Goal: Book appointment/travel/reservation

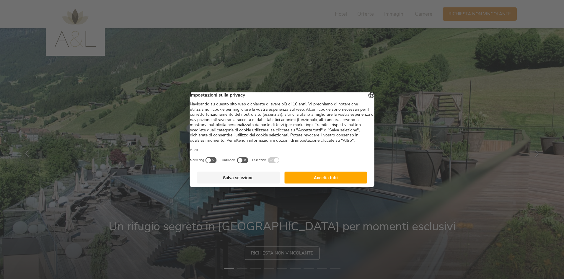
click at [333, 181] on button "Accetta tutti" at bounding box center [325, 178] width 83 height 12
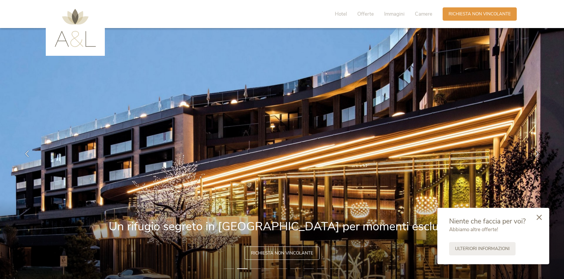
click at [540, 217] on icon at bounding box center [539, 217] width 5 height 5
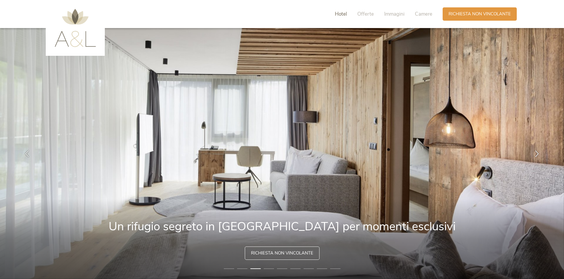
click at [343, 17] on span "Hotel" at bounding box center [341, 14] width 12 height 7
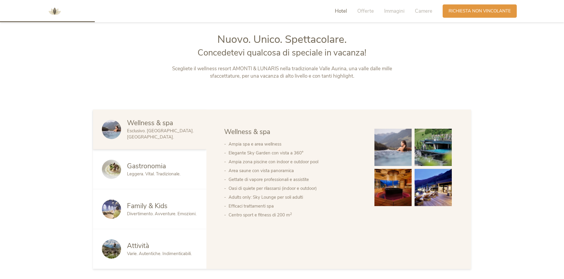
scroll to position [299, 0]
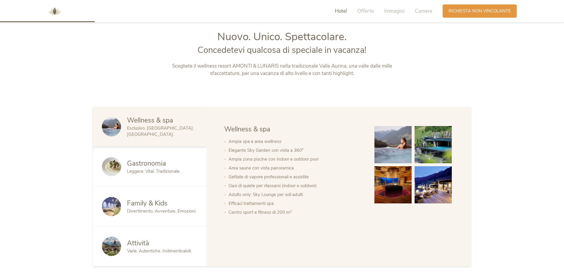
click at [139, 202] on span "Family & Kids" at bounding box center [147, 203] width 40 height 9
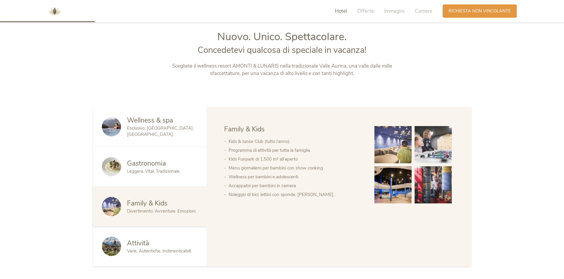
click at [141, 203] on span "Family & Kids" at bounding box center [147, 203] width 40 height 9
click at [158, 200] on span "Family & Kids" at bounding box center [147, 203] width 40 height 9
click at [148, 208] on span "Divertimento. Avventure. Emozioni." at bounding box center [161, 211] width 69 height 6
click at [392, 145] on img at bounding box center [392, 144] width 37 height 37
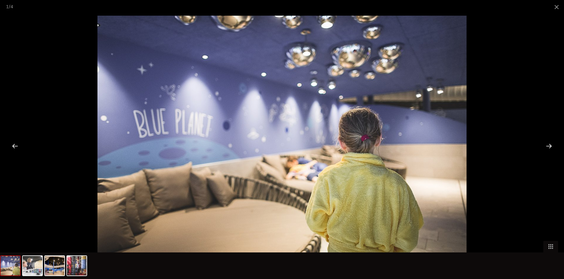
click at [548, 144] on div at bounding box center [549, 146] width 18 height 18
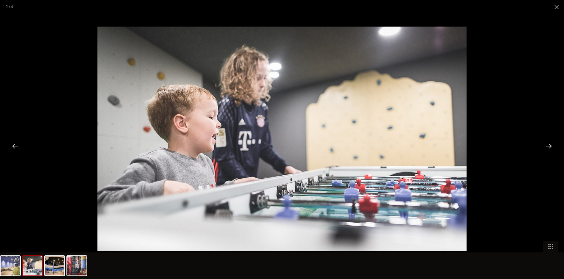
click at [548, 144] on div at bounding box center [549, 146] width 18 height 18
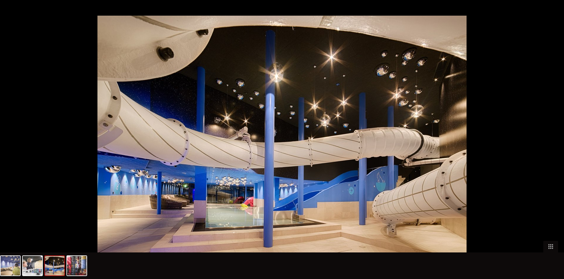
click at [548, 144] on div at bounding box center [552, 146] width 18 height 18
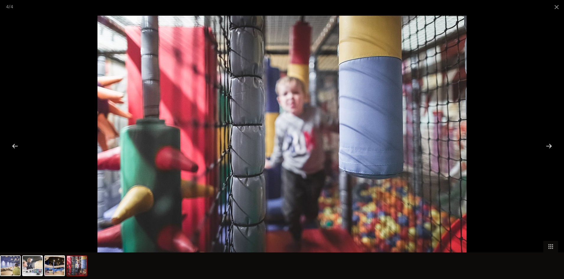
click at [548, 144] on div at bounding box center [549, 146] width 18 height 18
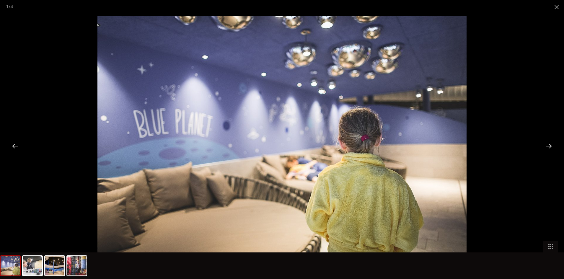
click at [548, 144] on div at bounding box center [549, 146] width 18 height 18
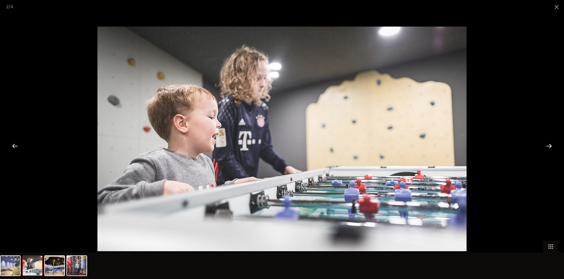
click at [548, 144] on div at bounding box center [549, 146] width 18 height 18
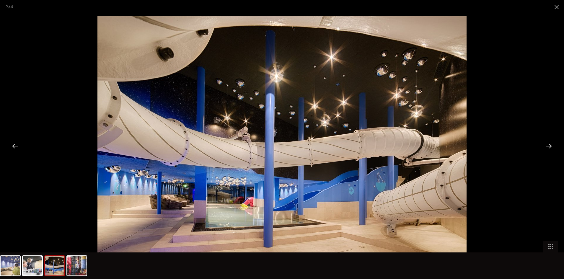
click at [548, 144] on div at bounding box center [549, 146] width 18 height 18
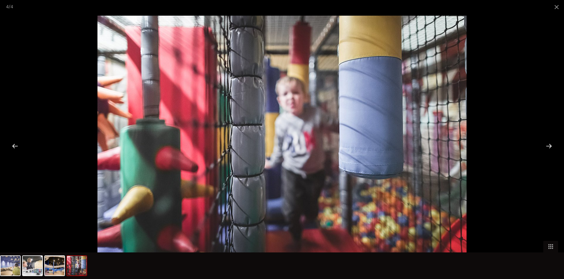
click at [548, 144] on div at bounding box center [549, 146] width 18 height 18
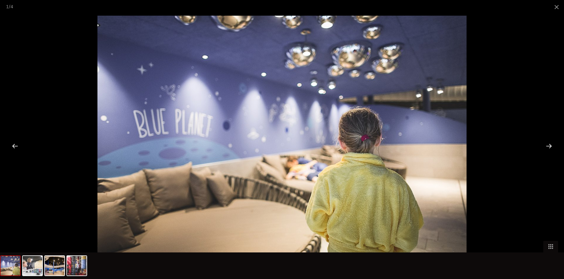
click at [551, 146] on div at bounding box center [549, 146] width 18 height 18
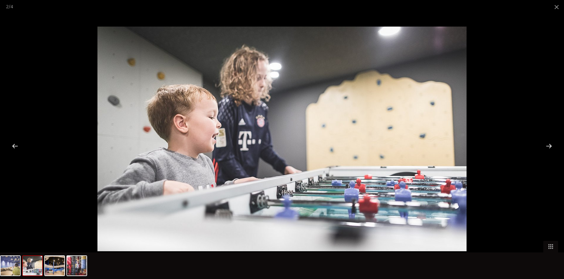
click at [510, 150] on div at bounding box center [282, 139] width 564 height 279
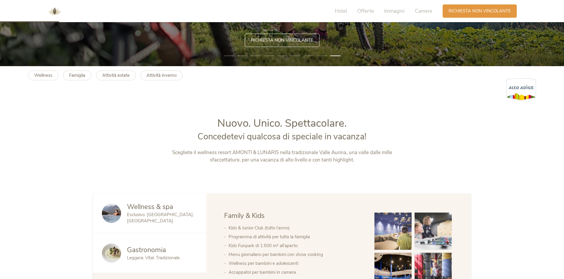
scroll to position [122, 0]
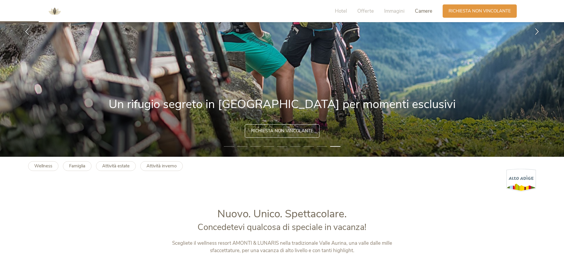
click at [421, 9] on span "Camere" at bounding box center [423, 11] width 17 height 7
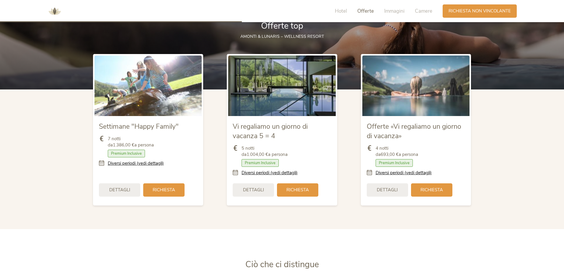
scroll to position [616, 0]
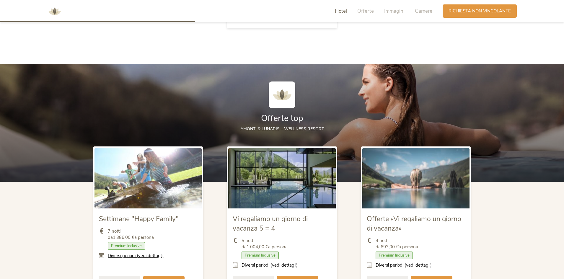
click at [338, 11] on span "Hotel" at bounding box center [341, 11] width 12 height 7
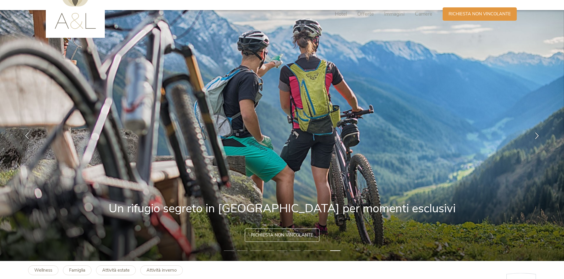
scroll to position [0, 0]
